Goal: Task Accomplishment & Management: Manage account settings

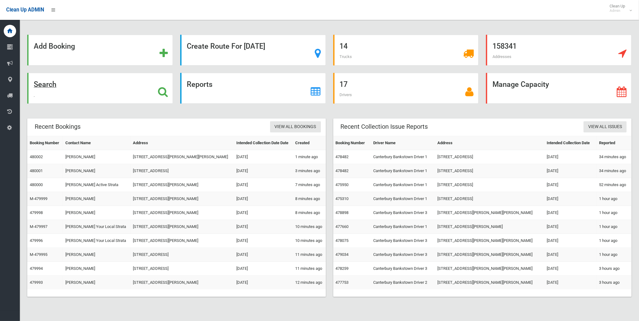
click at [69, 74] on div "Search" at bounding box center [100, 88] width 146 height 31
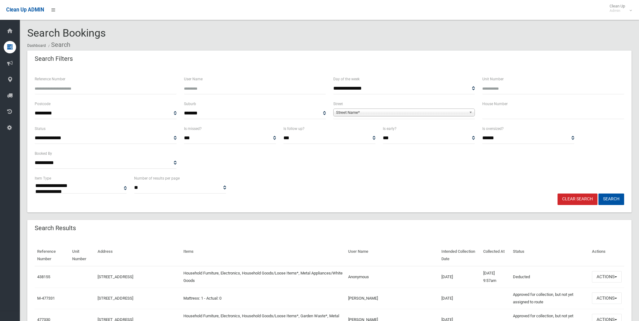
select select
click at [69, 88] on input "Reference Number" at bounding box center [106, 88] width 142 height 11
click at [544, 115] on input "text" at bounding box center [554, 113] width 142 height 11
type input "**"
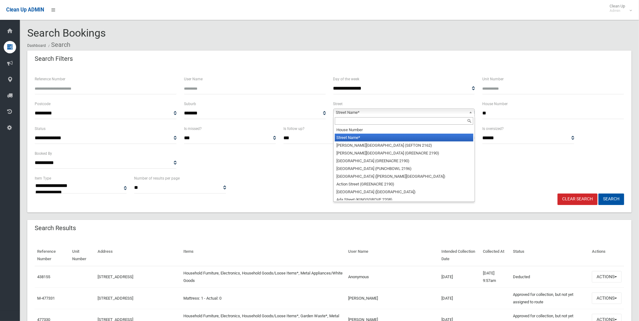
click at [438, 113] on span "Street Name*" at bounding box center [401, 112] width 131 height 7
click at [436, 118] on input "text" at bounding box center [404, 120] width 139 height 7
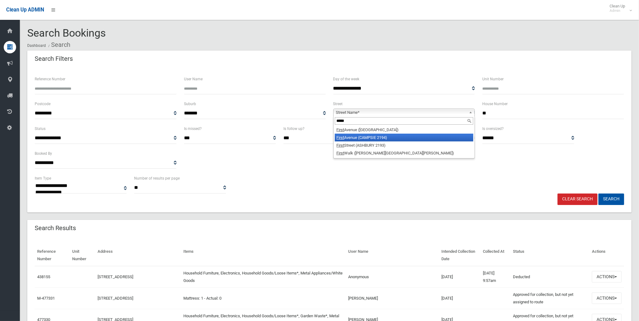
type input "*****"
click at [387, 138] on li "First Avenue (CAMPSIE 2194)" at bounding box center [404, 138] width 139 height 8
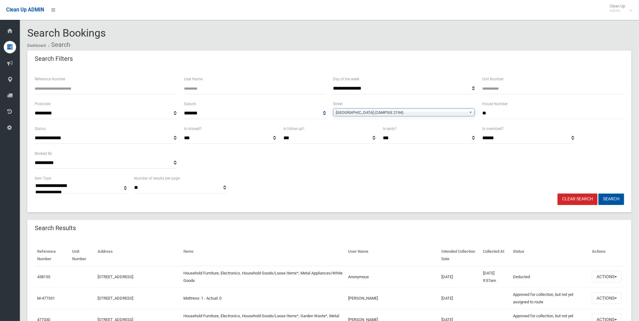
click at [621, 201] on button "Search" at bounding box center [612, 198] width 26 height 11
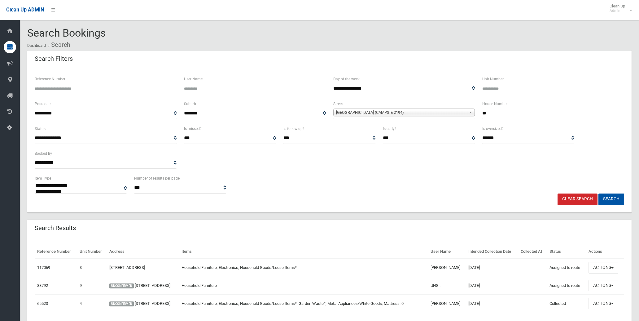
select select
click at [502, 86] on input "Unit Number" at bounding box center [554, 88] width 142 height 11
type input "*"
click at [607, 194] on button "Search" at bounding box center [612, 198] width 26 height 11
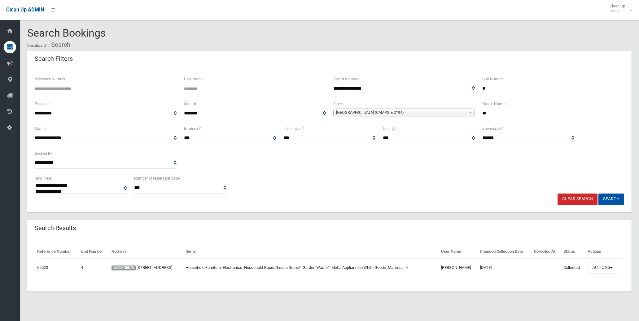
select select
drag, startPoint x: 498, startPoint y: 91, endPoint x: 420, endPoint y: 84, distance: 78.7
click at [422, 88] on div "**********" at bounding box center [329, 87] width 597 height 25
click at [620, 196] on button "Search" at bounding box center [612, 198] width 26 height 11
click at [533, 87] on input "Unit Number" at bounding box center [554, 88] width 142 height 11
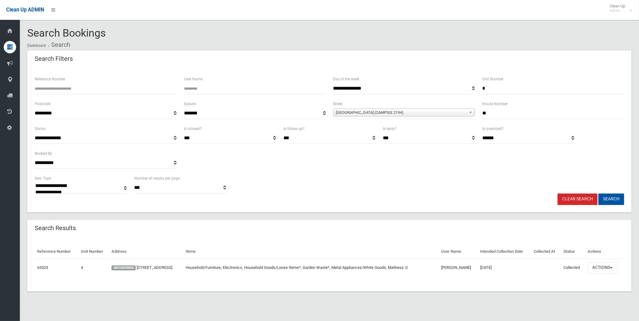
type input "*"
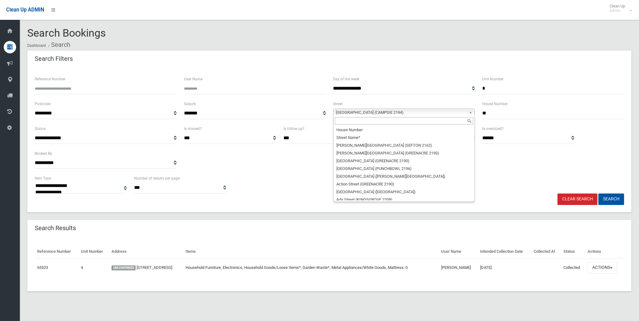
click at [413, 114] on span "First Avenue (CAMPSIE 2194)" at bounding box center [401, 112] width 131 height 7
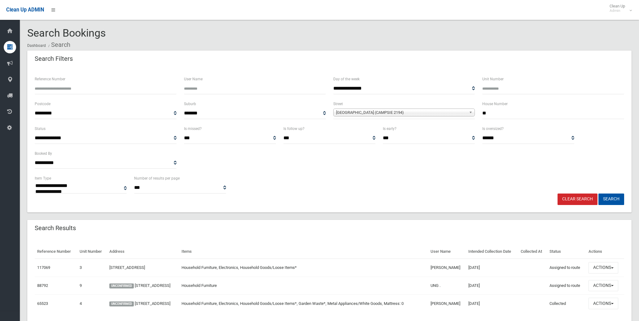
select select
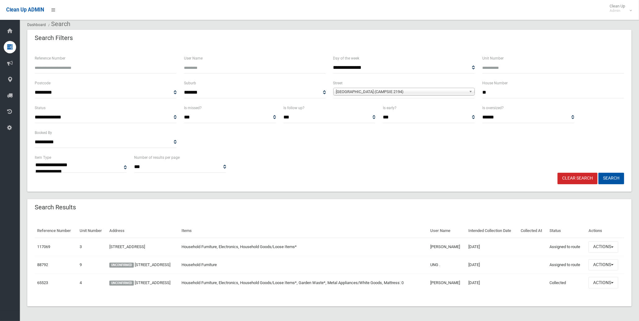
click at [405, 93] on span "[GEOGRAPHIC_DATA] (CAMPSIE 2194)" at bounding box center [401, 91] width 131 height 7
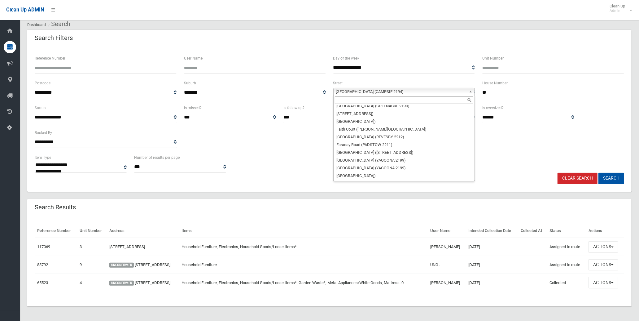
click at [401, 101] on input "text" at bounding box center [404, 99] width 139 height 7
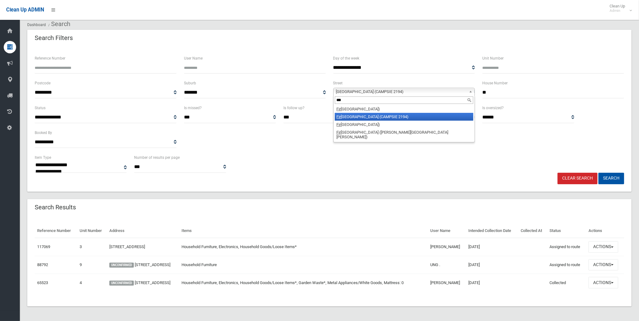
scroll to position [0, 0]
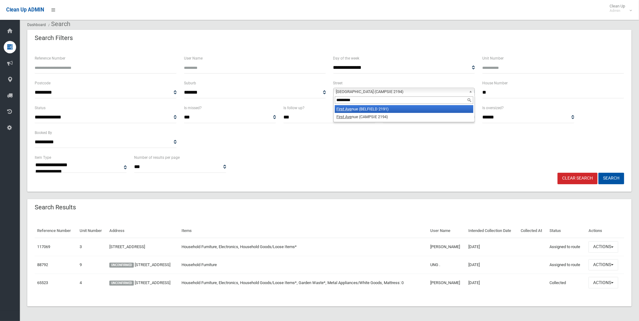
type input "*********"
click at [396, 110] on li "First Ave nue (BELFIELD 2191)" at bounding box center [404, 109] width 139 height 8
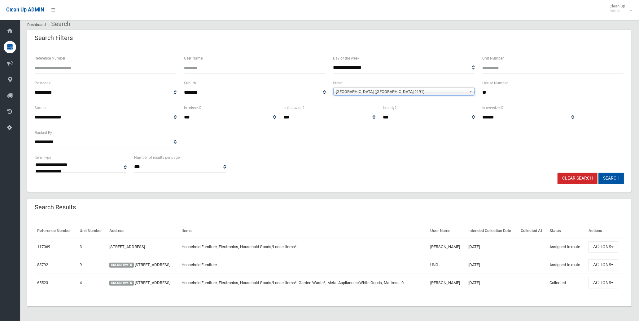
click at [618, 181] on button "Search" at bounding box center [612, 178] width 26 height 11
click at [519, 68] on input "Unit Number" at bounding box center [554, 67] width 142 height 11
type input "*"
click at [616, 180] on button "Search" at bounding box center [612, 178] width 26 height 11
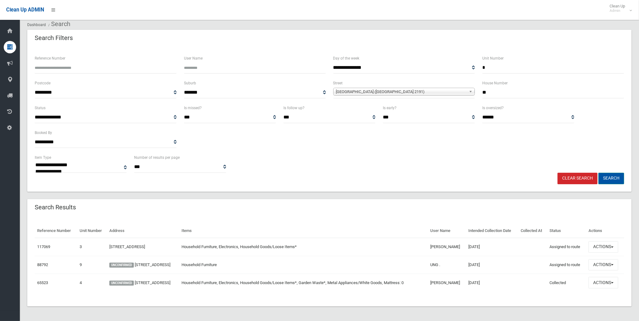
click at [616, 180] on button "Search" at bounding box center [612, 178] width 26 height 11
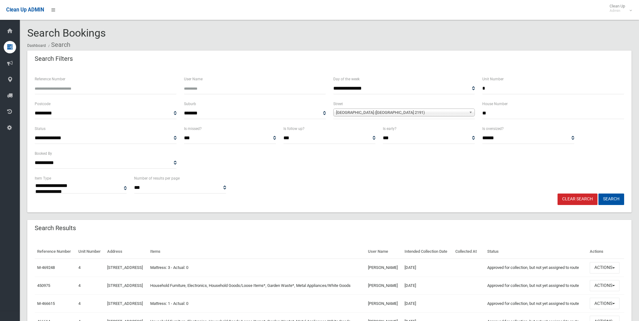
select select
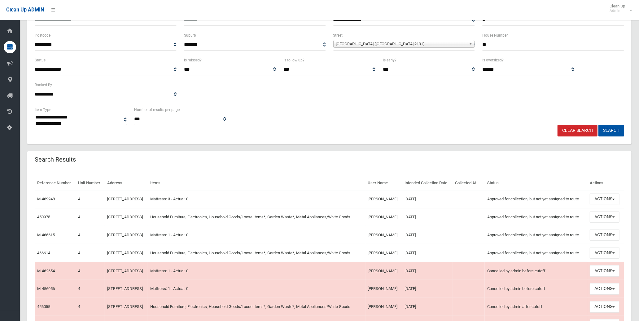
scroll to position [69, 0]
drag, startPoint x: 400, startPoint y: 250, endPoint x: 365, endPoint y: 250, distance: 35.3
click at [365, 244] on tr "M-466615 4 [STREET_ADDRESS] Mattress: 1 - Actual: 0 [PERSON_NAME] [DATE] Approv…" at bounding box center [330, 235] width 590 height 18
drag, startPoint x: 365, startPoint y: 250, endPoint x: 368, endPoint y: 272, distance: 21.7
click at [368, 262] on td "[PERSON_NAME]" at bounding box center [384, 253] width 37 height 18
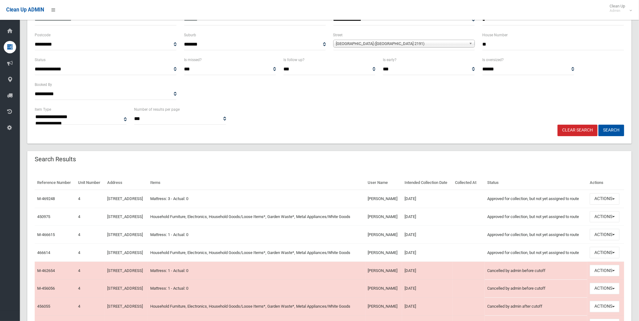
copy td "[PERSON_NAME]"
click at [619, 258] on button "Actions" at bounding box center [605, 252] width 30 height 11
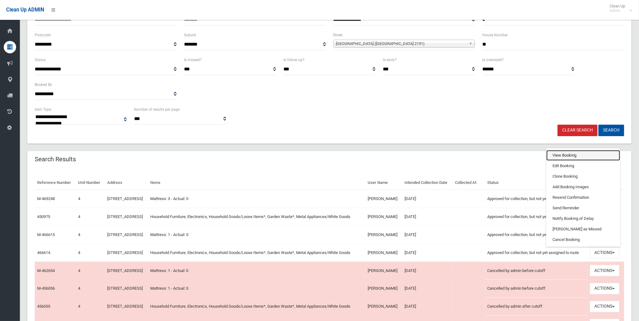
click at [566, 161] on link "View Booking" at bounding box center [584, 155] width 74 height 11
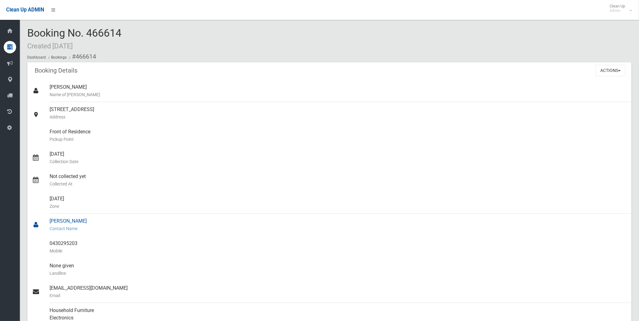
drag, startPoint x: 91, startPoint y: 222, endPoint x: 48, endPoint y: 220, distance: 43.1
click at [48, 220] on link "[PERSON_NAME] Contact Name" at bounding box center [329, 225] width 605 height 22
copy link "[PERSON_NAME]"
click at [622, 68] on button "Actions" at bounding box center [611, 70] width 30 height 11
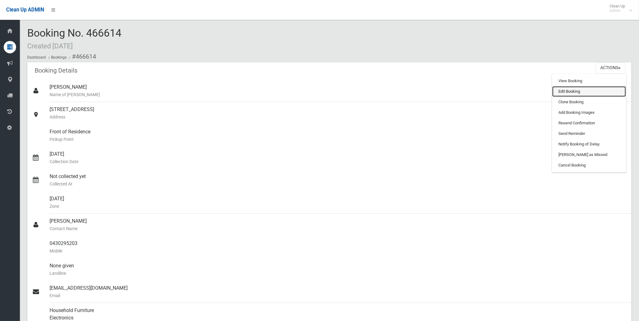
click at [585, 93] on link "Edit Booking" at bounding box center [590, 91] width 74 height 11
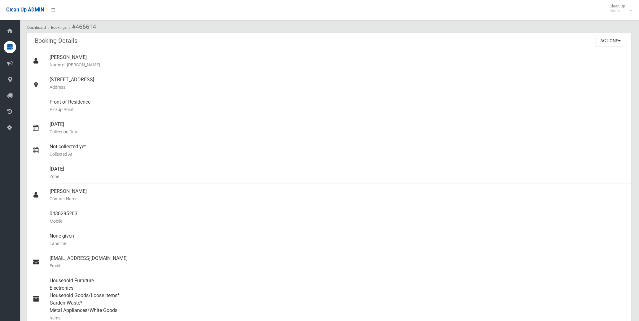
scroll to position [29, 0]
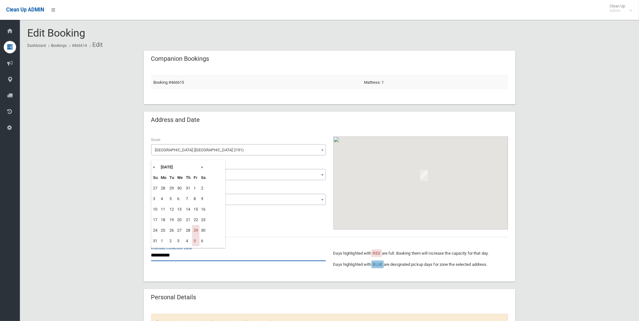
click at [186, 256] on input "**********" at bounding box center [238, 255] width 175 height 11
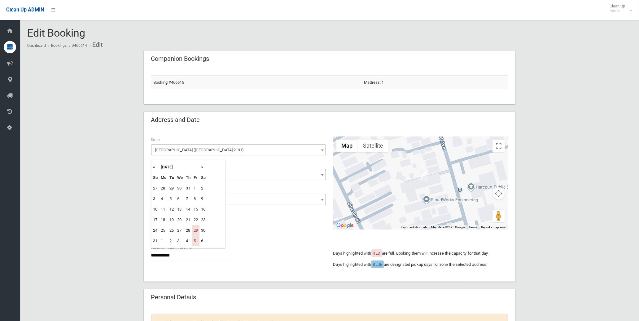
click at [203, 165] on th "»" at bounding box center [204, 167] width 8 height 11
click at [152, 167] on th "«" at bounding box center [156, 167] width 8 height 11
click at [202, 168] on th "»" at bounding box center [204, 167] width 8 height 11
click at [153, 169] on th "«" at bounding box center [156, 167] width 8 height 11
click at [202, 168] on th "»" at bounding box center [204, 167] width 8 height 11
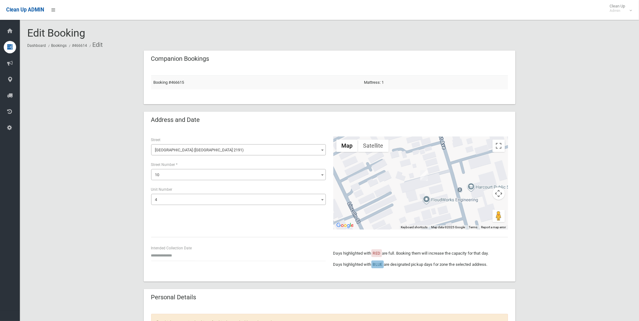
drag, startPoint x: 603, startPoint y: 97, endPoint x: 600, endPoint y: 96, distance: 3.5
click at [171, 256] on input "text" at bounding box center [238, 255] width 175 height 11
